Goal: Transaction & Acquisition: Purchase product/service

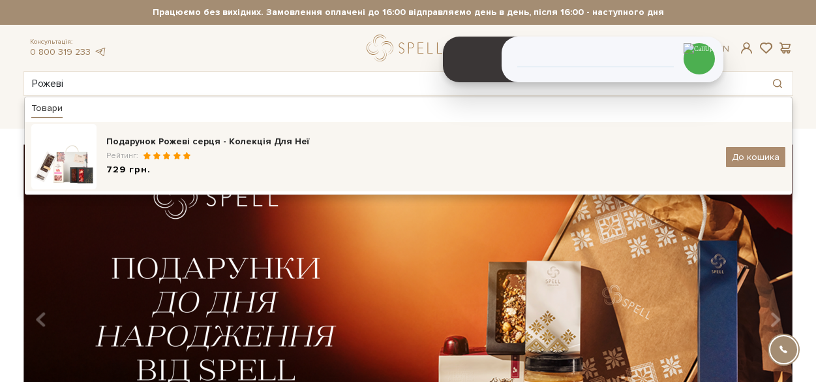
type input "Рожеві"
click at [245, 143] on div "Подарунок Рожеві серця - Колекція Для Неї" at bounding box center [411, 141] width 610 height 13
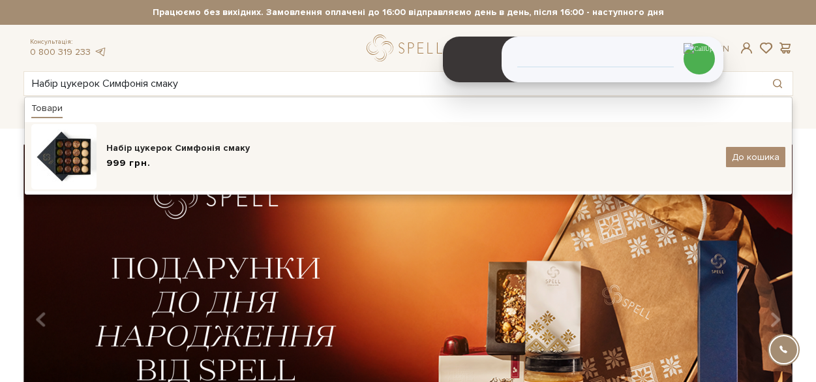
type input "Набір цукерок Симфонія смаку"
click at [171, 154] on div "Набір цукерок Симфонія смаку" at bounding box center [411, 148] width 610 height 13
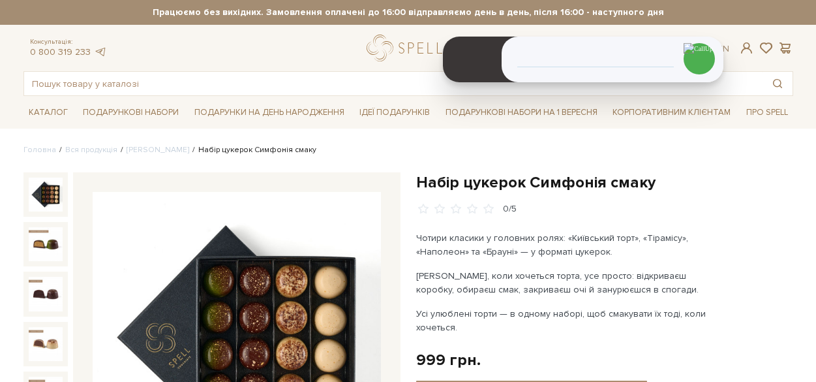
drag, startPoint x: 0, startPoint y: 0, endPoint x: 642, endPoint y: 182, distance: 667.4
click at [649, 182] on h1 "Набір цукерок Симфонія смаку" at bounding box center [604, 182] width 377 height 20
click at [513, 184] on h1 "Набір цукерок Симфонія смаку" at bounding box center [604, 182] width 377 height 20
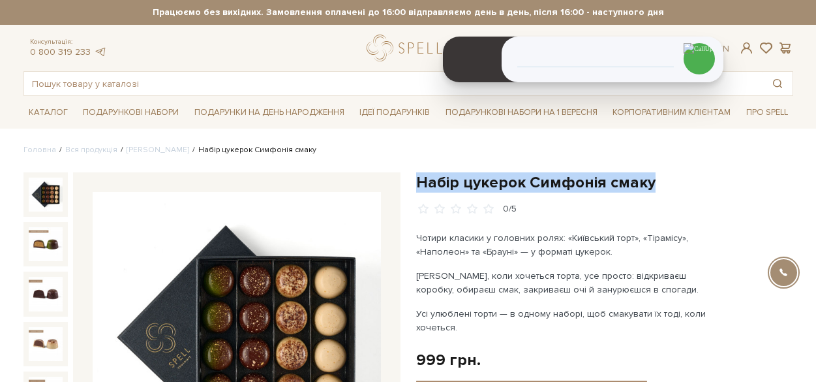
click at [513, 184] on h1 "Набір цукерок Симфонія смаку" at bounding box center [604, 182] width 377 height 20
copy div "Набір цукерок Симфонія смаку"
